Goal: Task Accomplishment & Management: Use online tool/utility

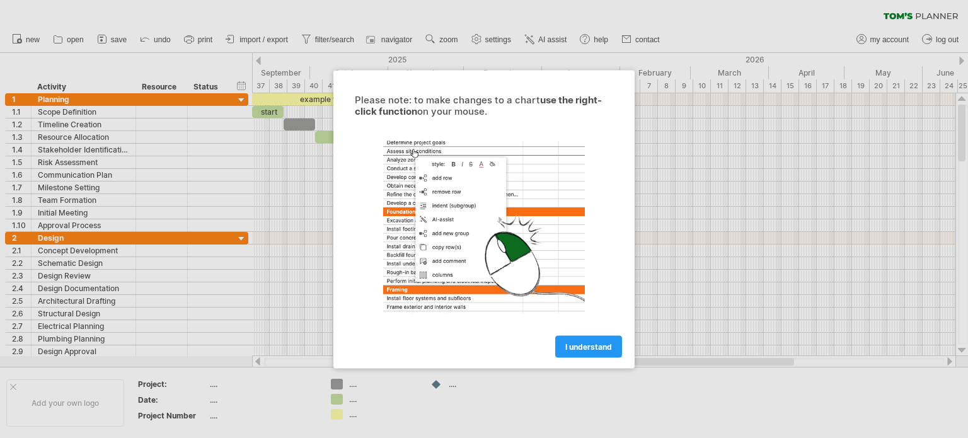
click at [586, 352] on link "I understand" at bounding box center [588, 346] width 67 height 22
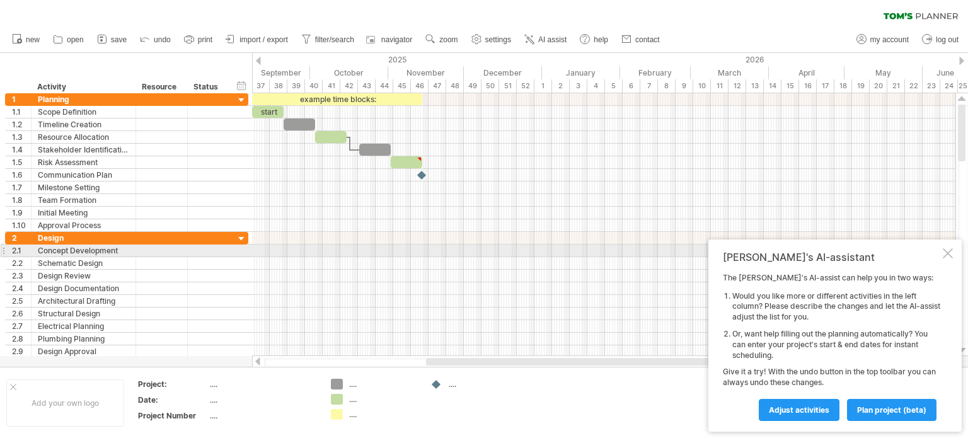
click at [948, 252] on div at bounding box center [948, 253] width 10 height 10
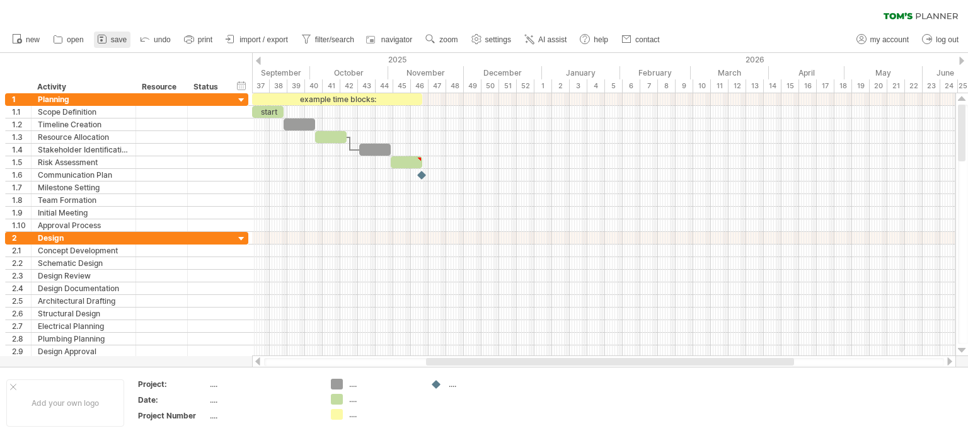
click at [116, 37] on span "save" at bounding box center [119, 39] width 16 height 9
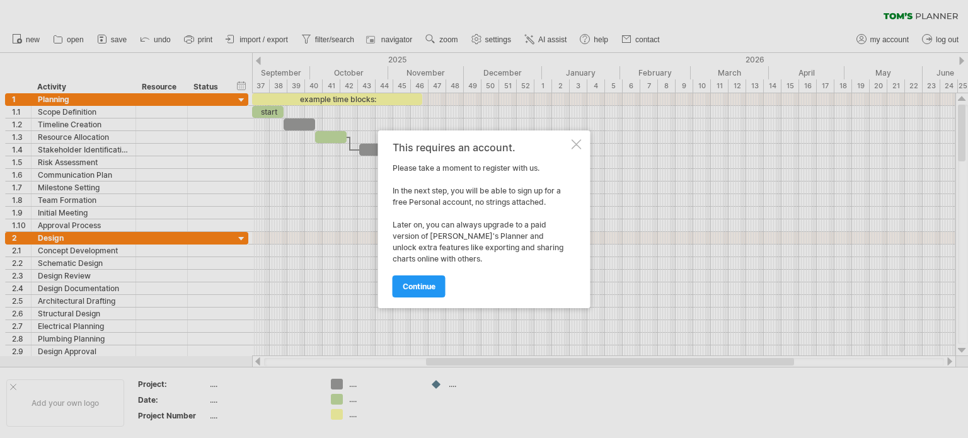
click at [577, 146] on div at bounding box center [577, 144] width 10 height 10
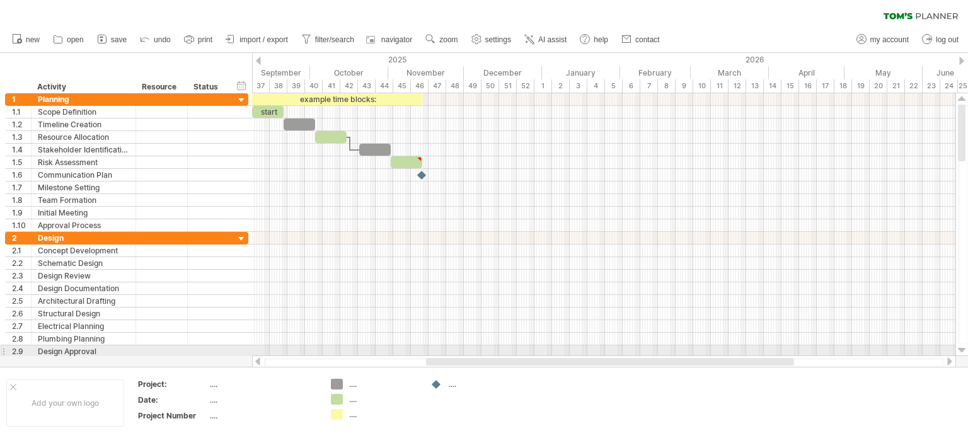
drag, startPoint x: 611, startPoint y: 357, endPoint x: 450, endPoint y: 355, distance: 161.4
click at [450, 356] on div at bounding box center [604, 362] width 704 height 13
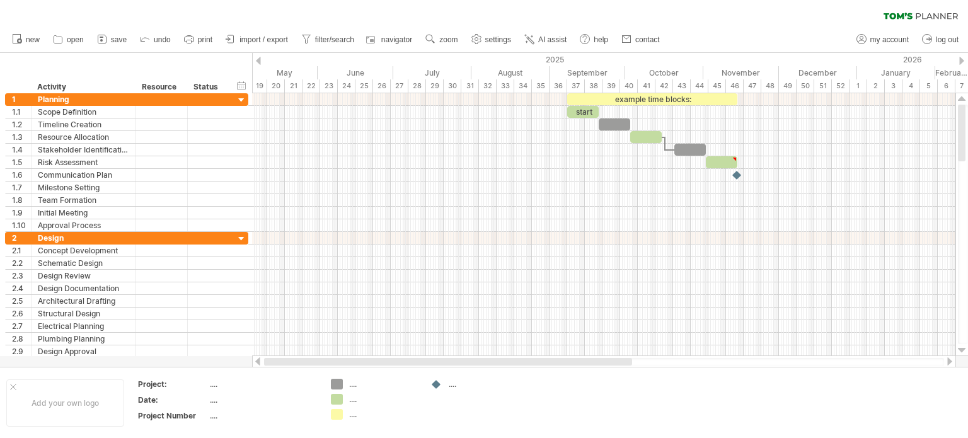
drag, startPoint x: 456, startPoint y: 363, endPoint x: 254, endPoint y: 365, distance: 201.8
click at [254, 365] on div at bounding box center [604, 362] width 704 height 13
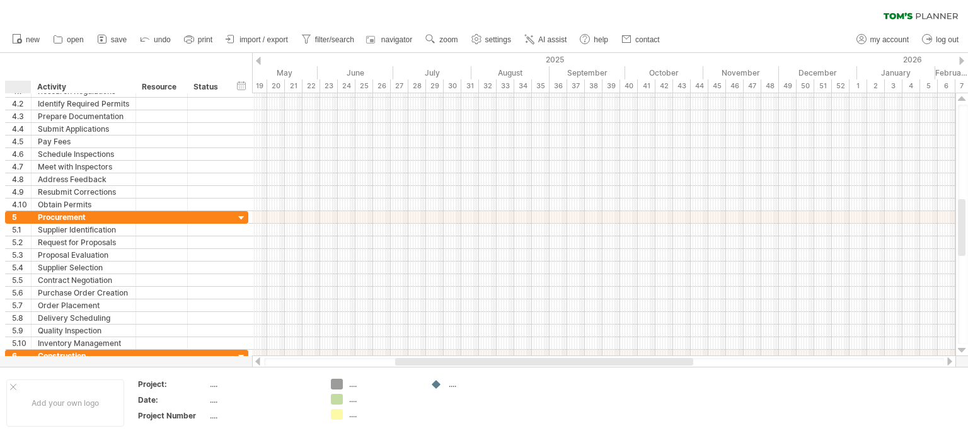
click at [13, 71] on div "hide start/end/duration show start/end/duration ******** Activity ******** Reso…" at bounding box center [126, 73] width 252 height 40
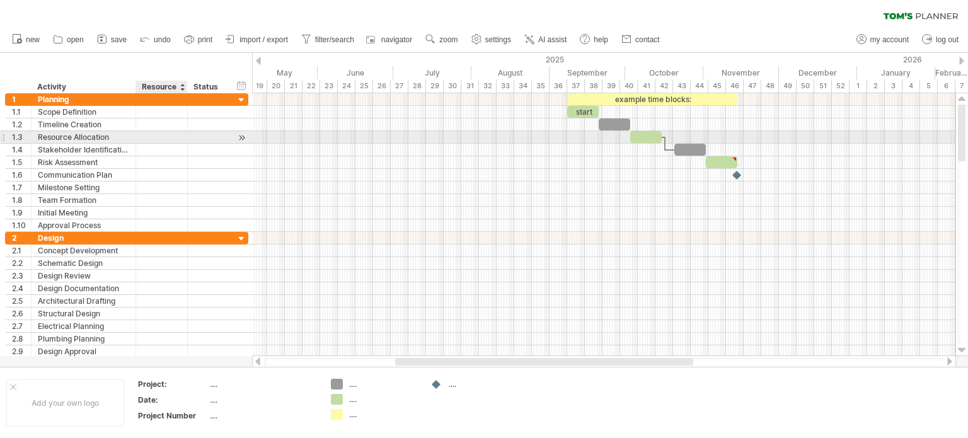
click at [146, 136] on div at bounding box center [161, 137] width 38 height 12
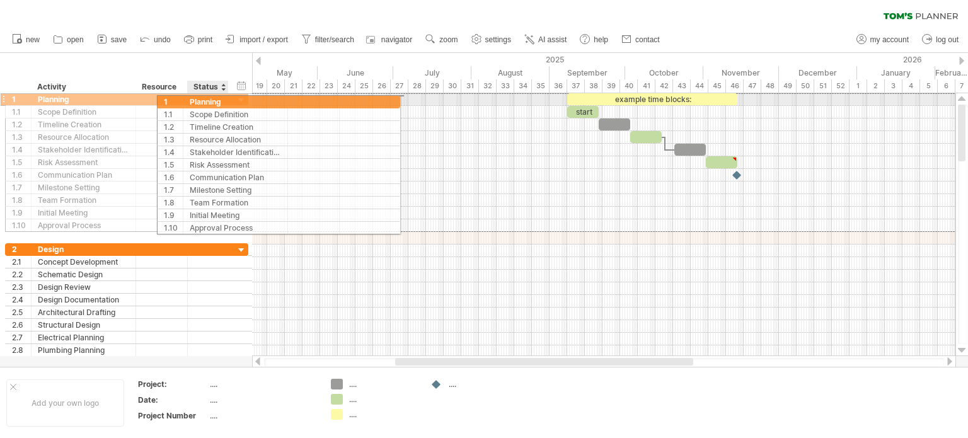
drag, startPoint x: 99, startPoint y: 98, endPoint x: 250, endPoint y: 100, distance: 151.3
click at [248, 100] on div "1 ******** Planning" at bounding box center [126, 99] width 243 height 13
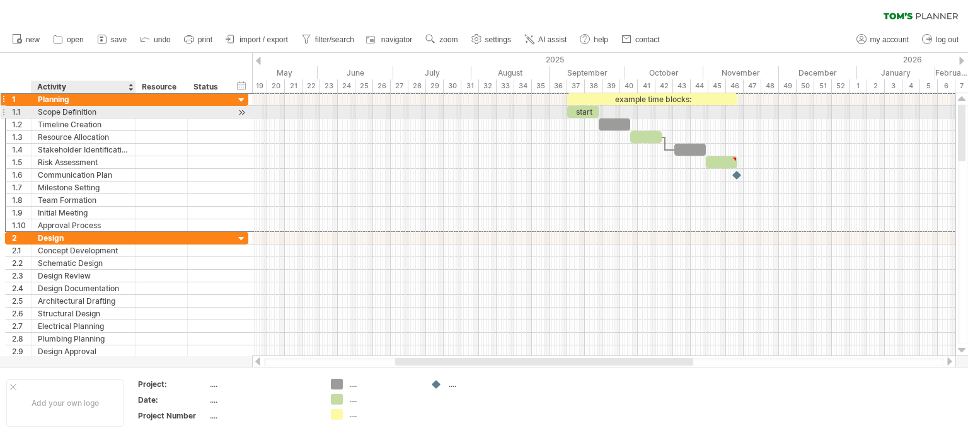
click at [83, 115] on div "Scope Definition" at bounding box center [83, 112] width 91 height 12
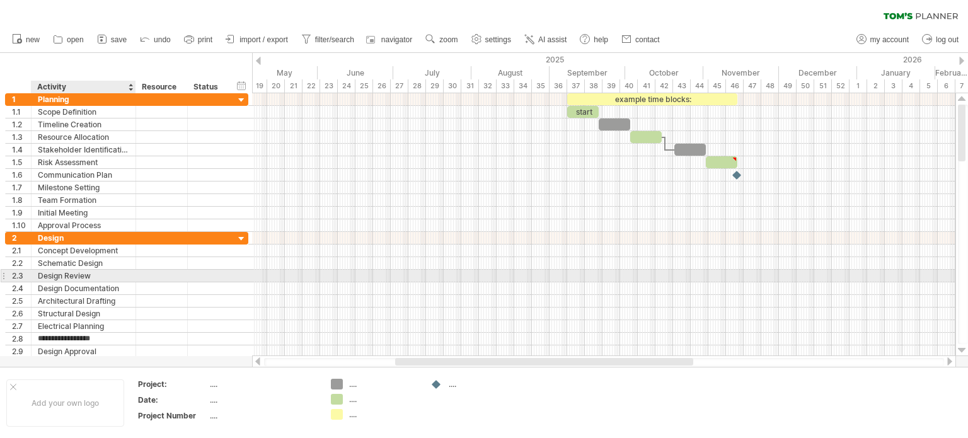
click at [96, 278] on div "Design Review" at bounding box center [83, 276] width 91 height 12
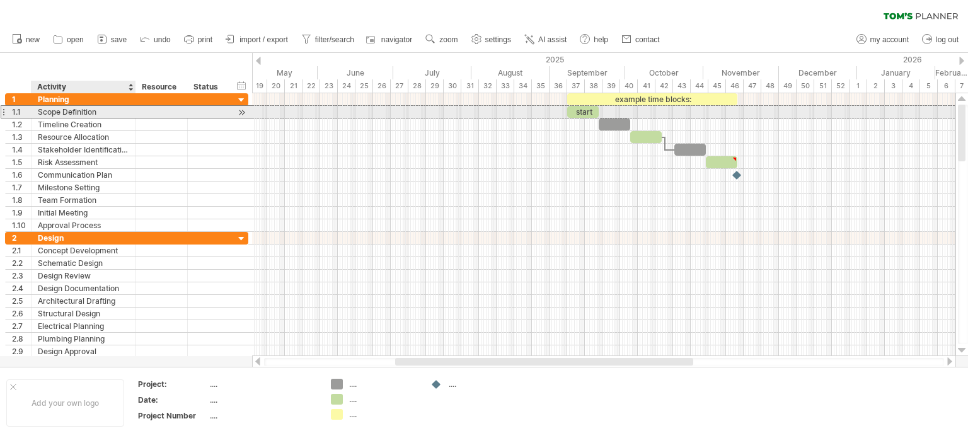
click at [76, 110] on div "Scope Definition" at bounding box center [83, 112] width 91 height 12
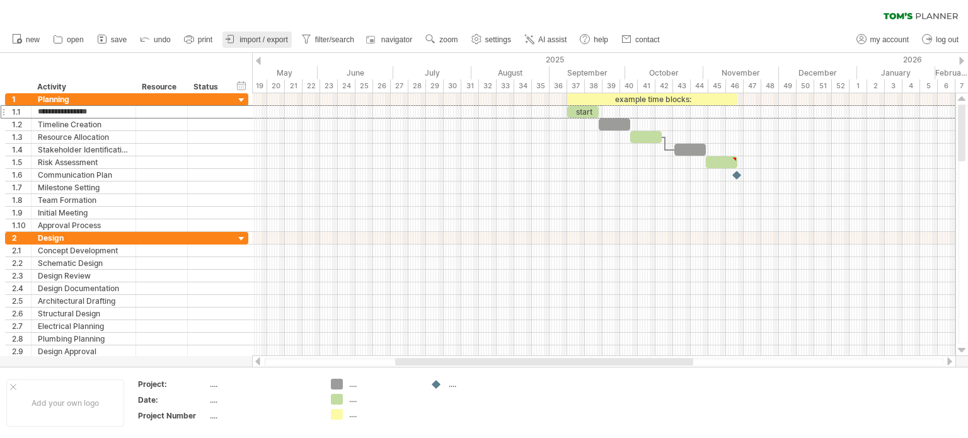
click at [245, 37] on span "import / export" at bounding box center [264, 39] width 49 height 9
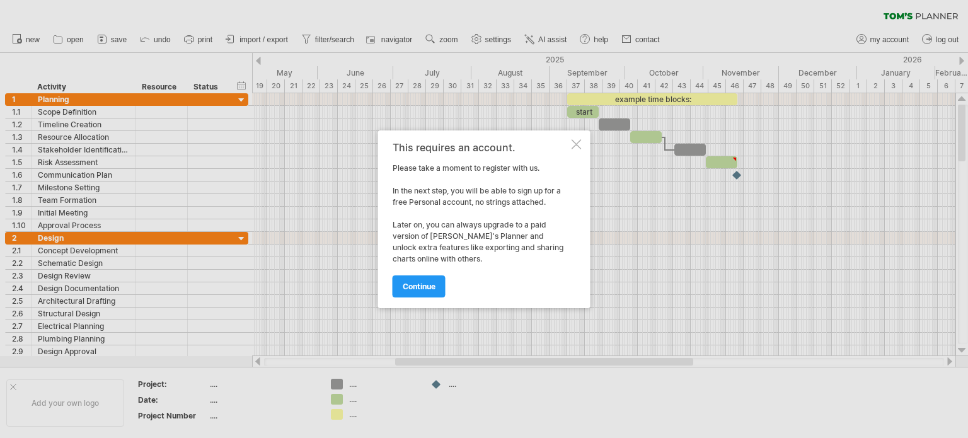
click at [572, 141] on div at bounding box center [577, 144] width 10 height 10
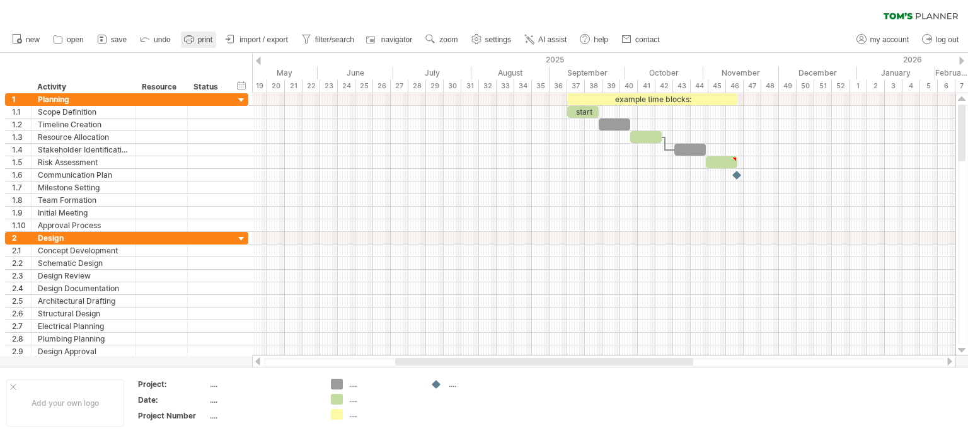
click at [193, 41] on icon at bounding box center [189, 39] width 13 height 13
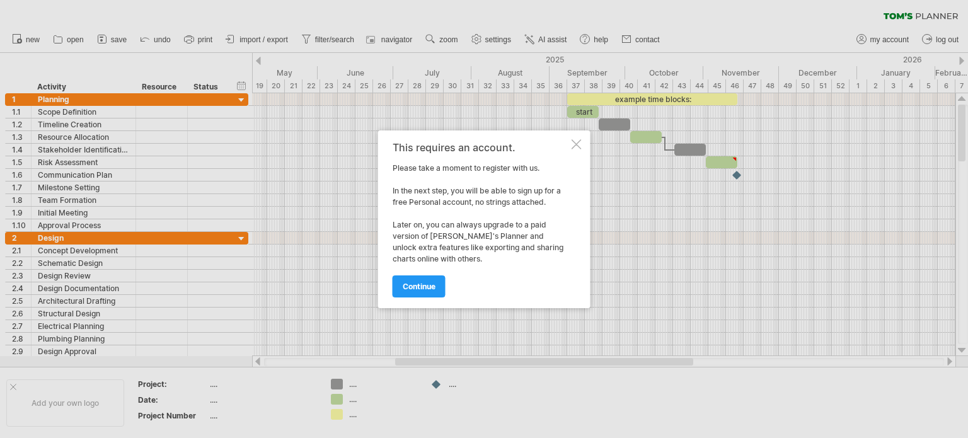
click at [574, 141] on div at bounding box center [577, 144] width 10 height 10
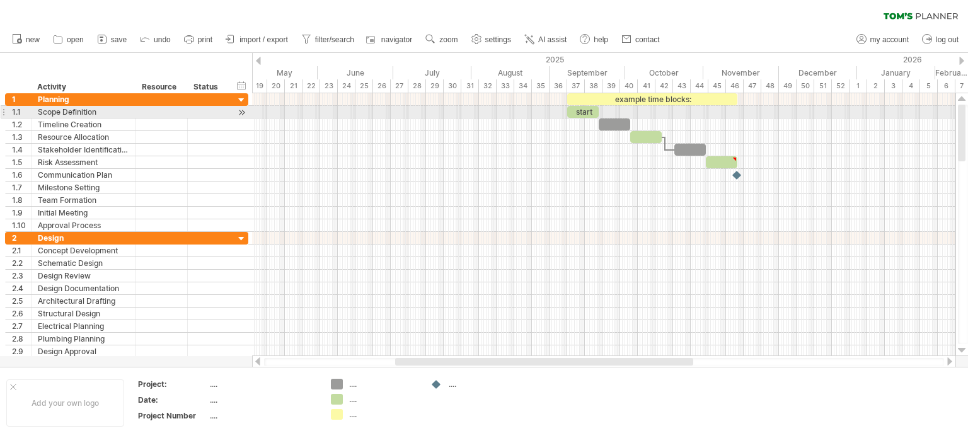
click at [243, 113] on div at bounding box center [242, 112] width 12 height 13
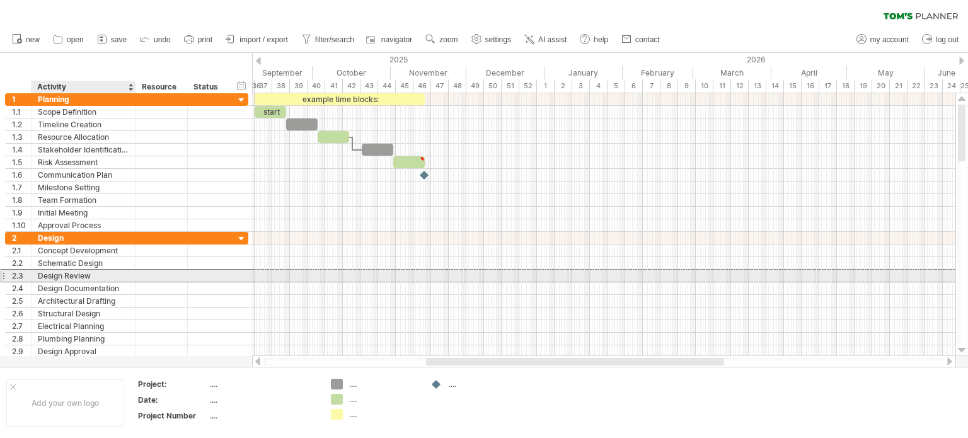
click at [58, 274] on div "Design Review" at bounding box center [83, 276] width 91 height 12
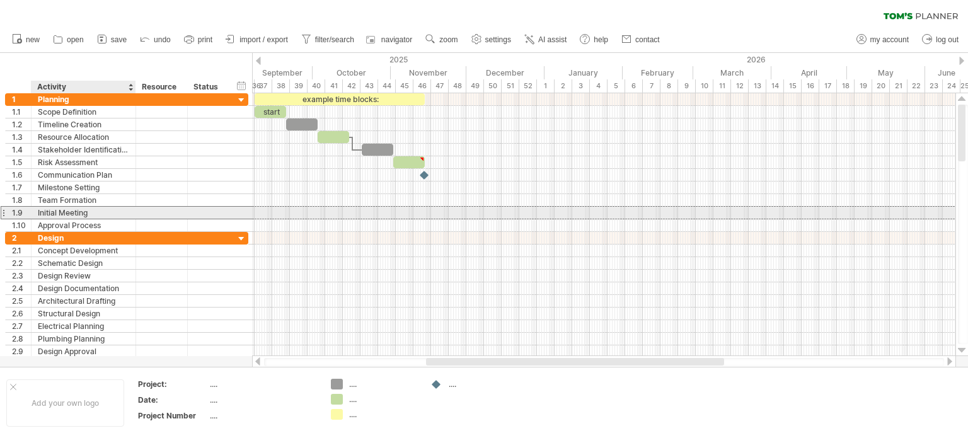
click at [88, 209] on div "Initial Meeting" at bounding box center [83, 213] width 91 height 12
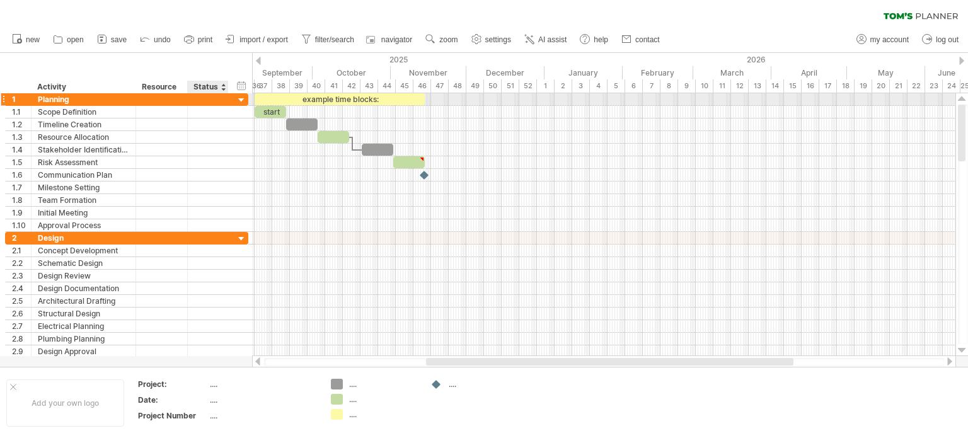
click at [243, 99] on div at bounding box center [242, 101] width 12 height 12
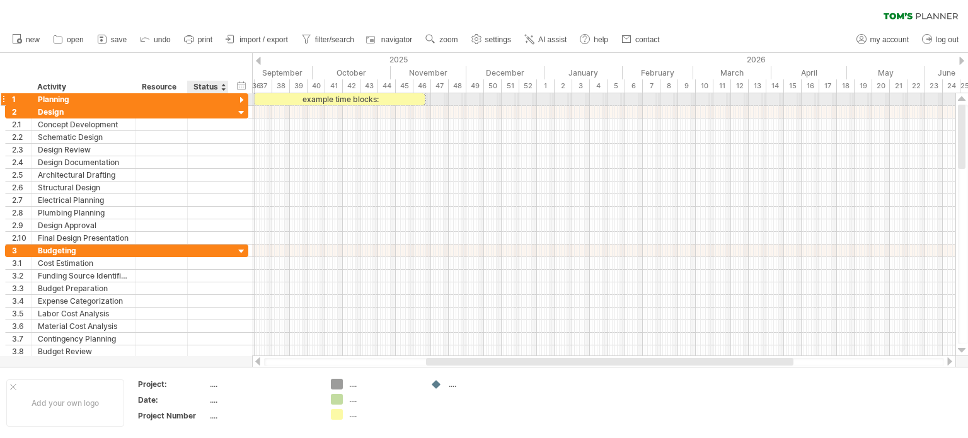
click at [243, 99] on div at bounding box center [242, 101] width 12 height 12
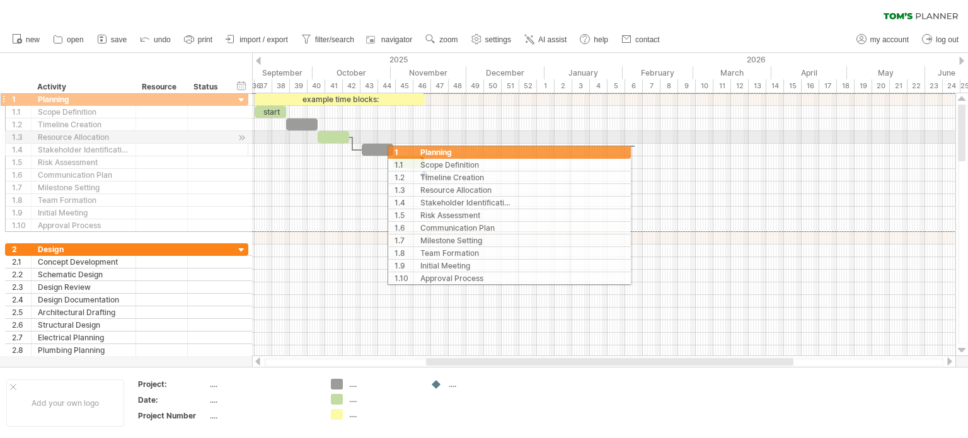
drag, startPoint x: 65, startPoint y: 96, endPoint x: 444, endPoint y: 150, distance: 382.8
click at [444, 150] on div "Trying to reach [DOMAIN_NAME] Connected again... 0% clear filter new 1" at bounding box center [484, 219] width 968 height 438
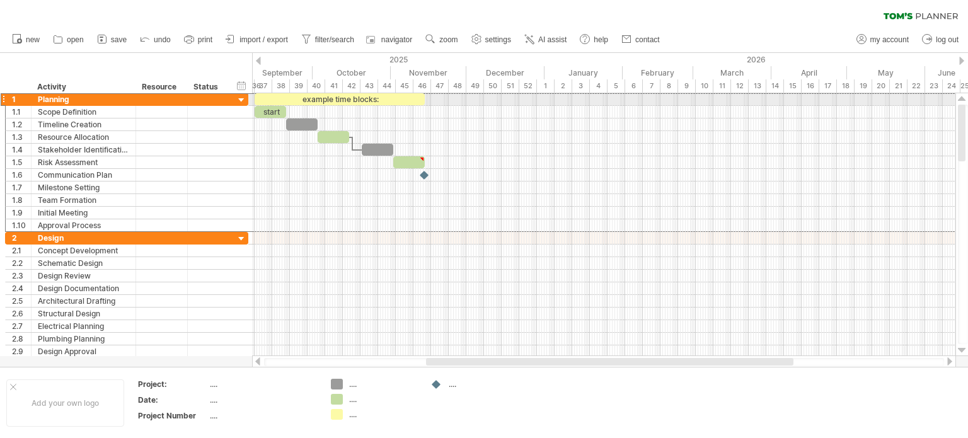
click at [5, 100] on div at bounding box center [3, 99] width 5 height 13
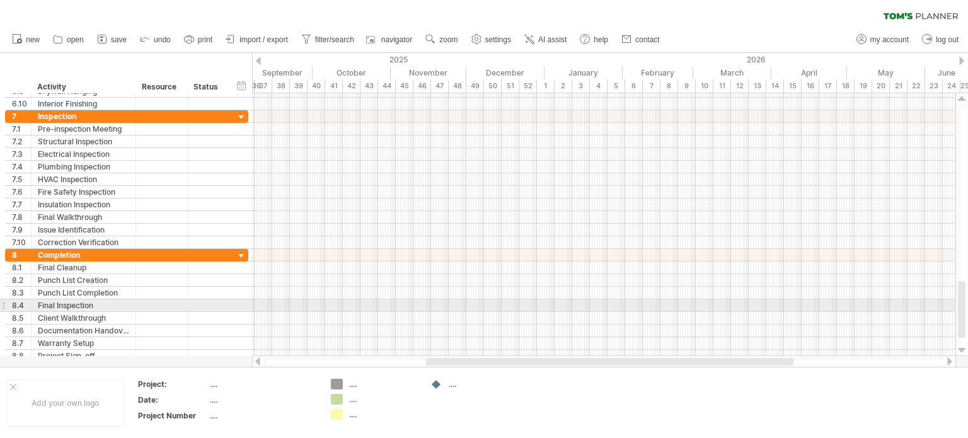
drag, startPoint x: 965, startPoint y: 259, endPoint x: 968, endPoint y: 305, distance: 45.5
click at [968, 305] on div at bounding box center [963, 225] width 10 height 240
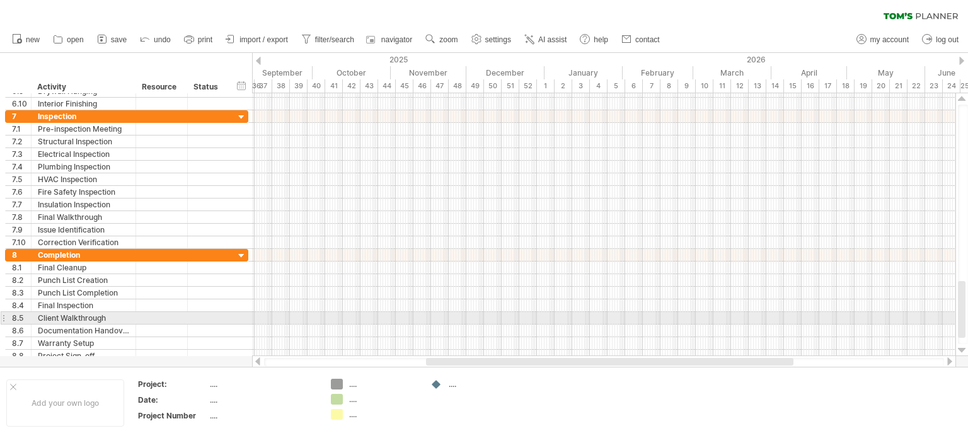
drag, startPoint x: 966, startPoint y: 287, endPoint x: 965, endPoint y: 325, distance: 37.9
click at [965, 325] on div at bounding box center [963, 225] width 10 height 240
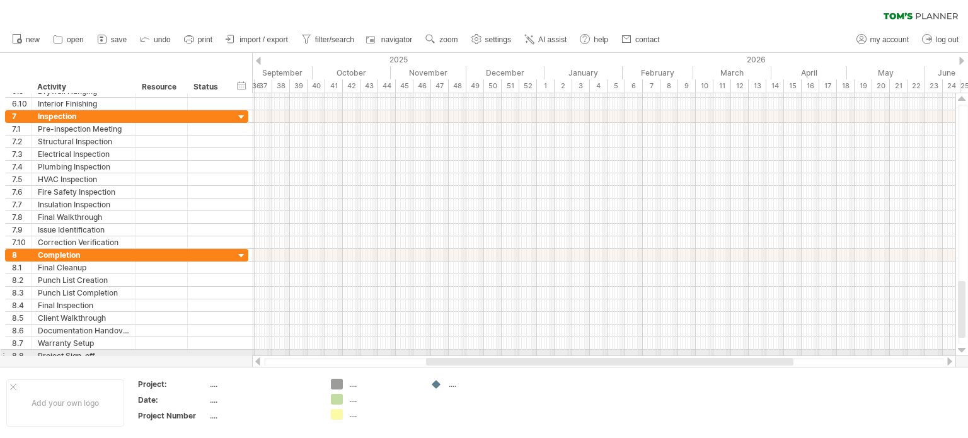
click at [962, 350] on div at bounding box center [962, 351] width 8 height 10
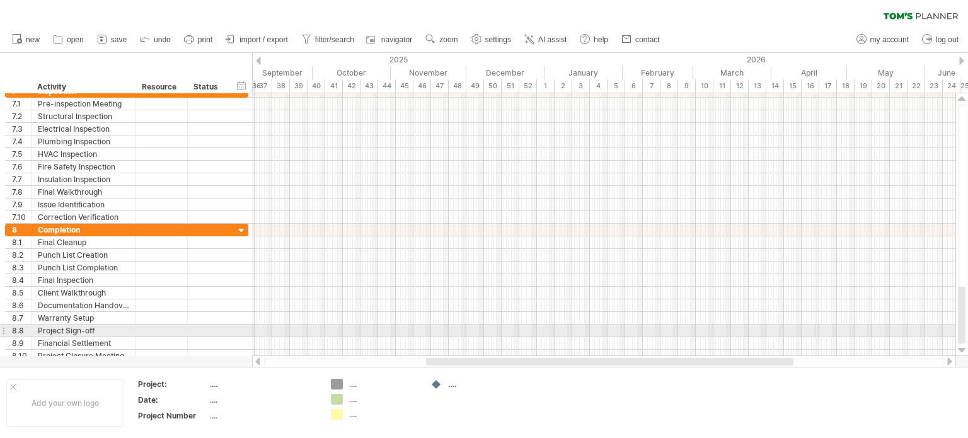
click at [962, 350] on div at bounding box center [962, 351] width 8 height 10
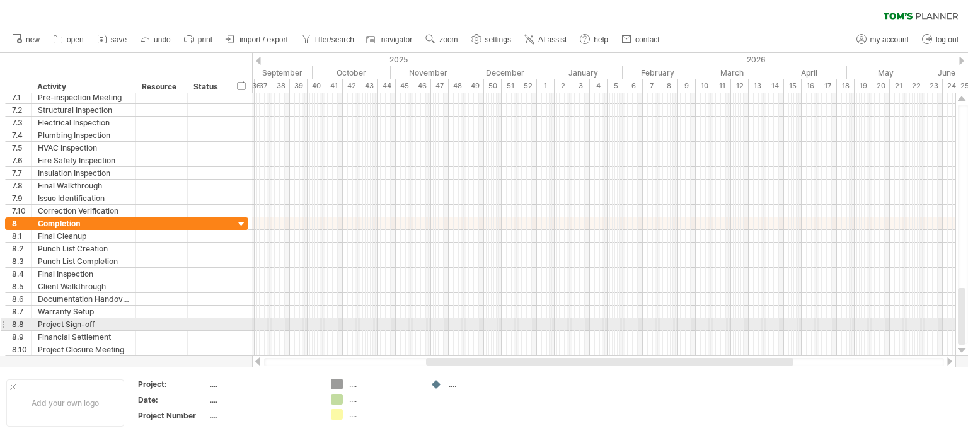
click at [962, 350] on div at bounding box center [962, 351] width 8 height 10
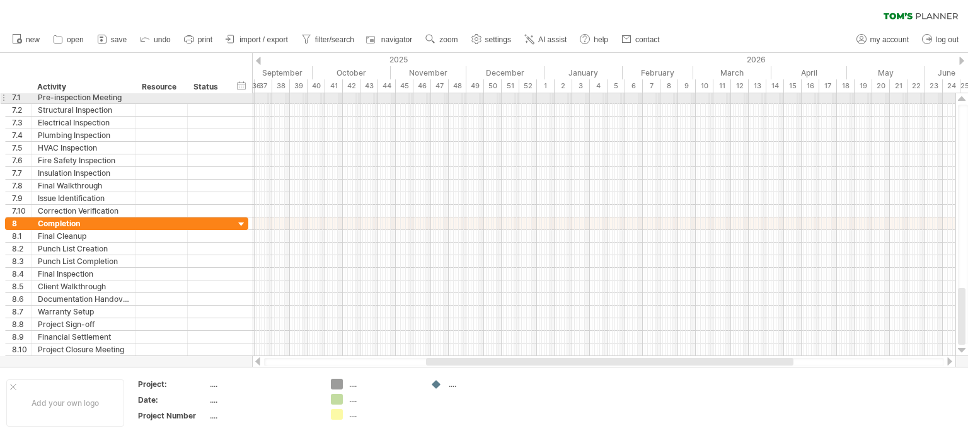
click at [965, 95] on div at bounding box center [962, 99] width 8 height 10
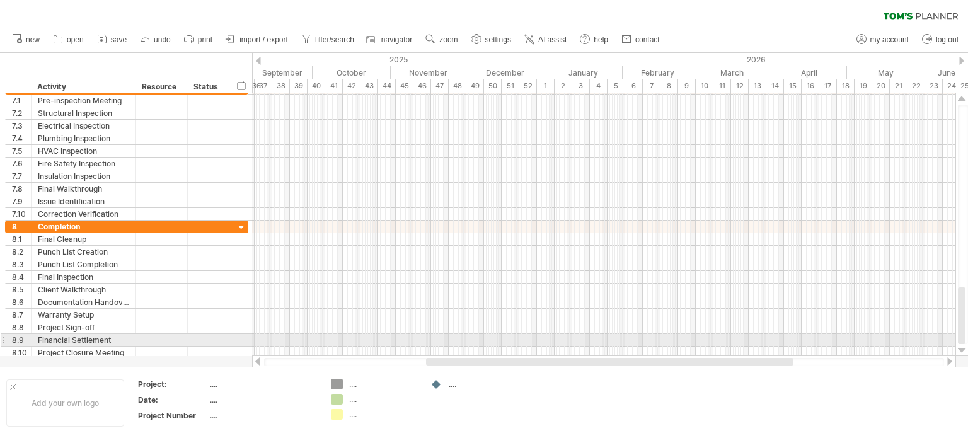
drag, startPoint x: 964, startPoint y: 315, endPoint x: 968, endPoint y: 349, distance: 34.9
click at [968, 349] on div at bounding box center [962, 224] width 13 height 263
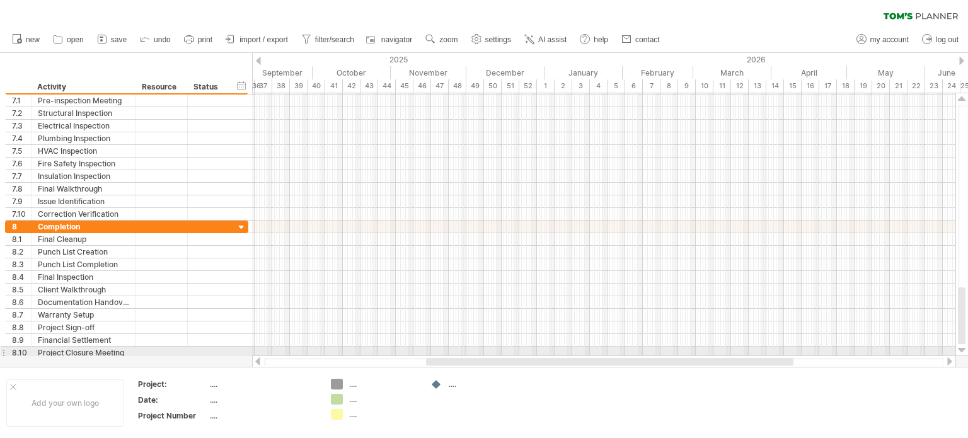
click at [961, 349] on div at bounding box center [962, 351] width 8 height 10
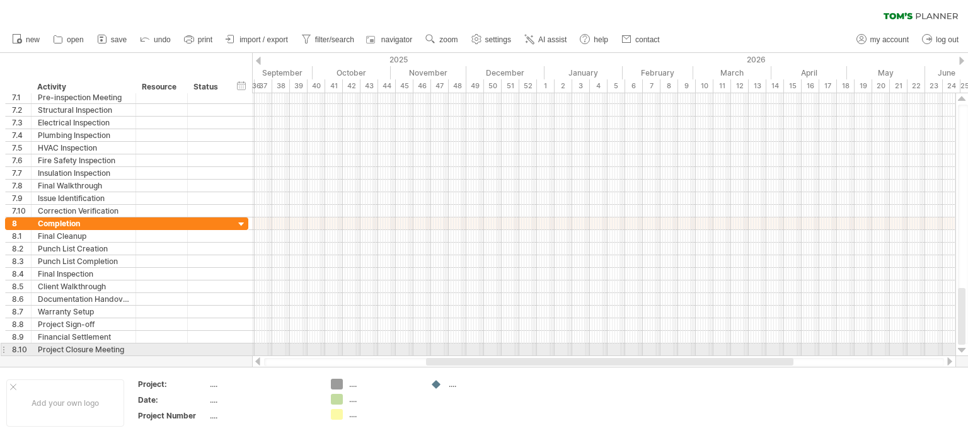
click at [961, 349] on div at bounding box center [962, 351] width 8 height 10
